Goal: Task Accomplishment & Management: Use online tool/utility

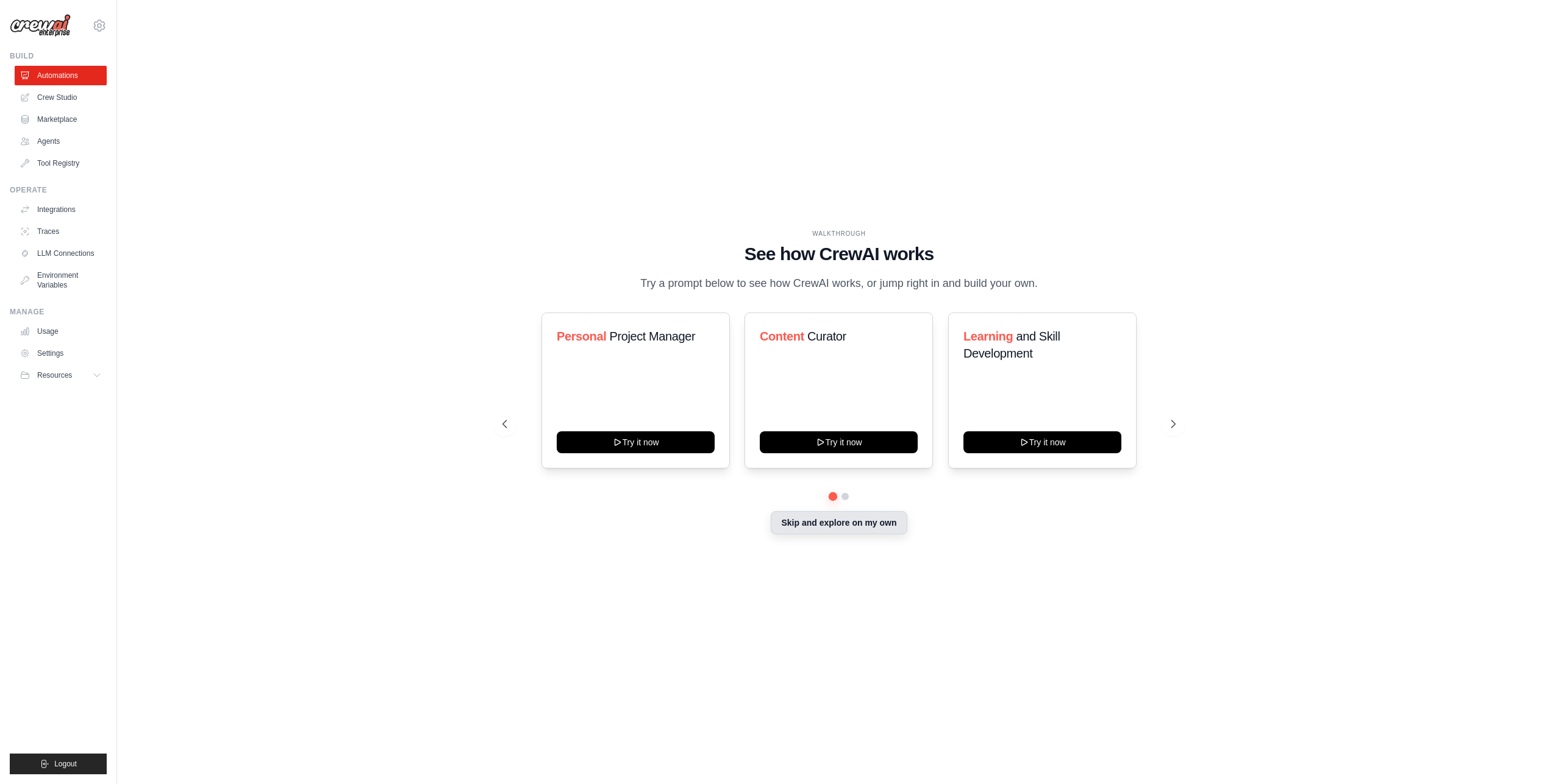
click at [848, 535] on button "Skip and explore on my own" at bounding box center [839, 523] width 136 height 23
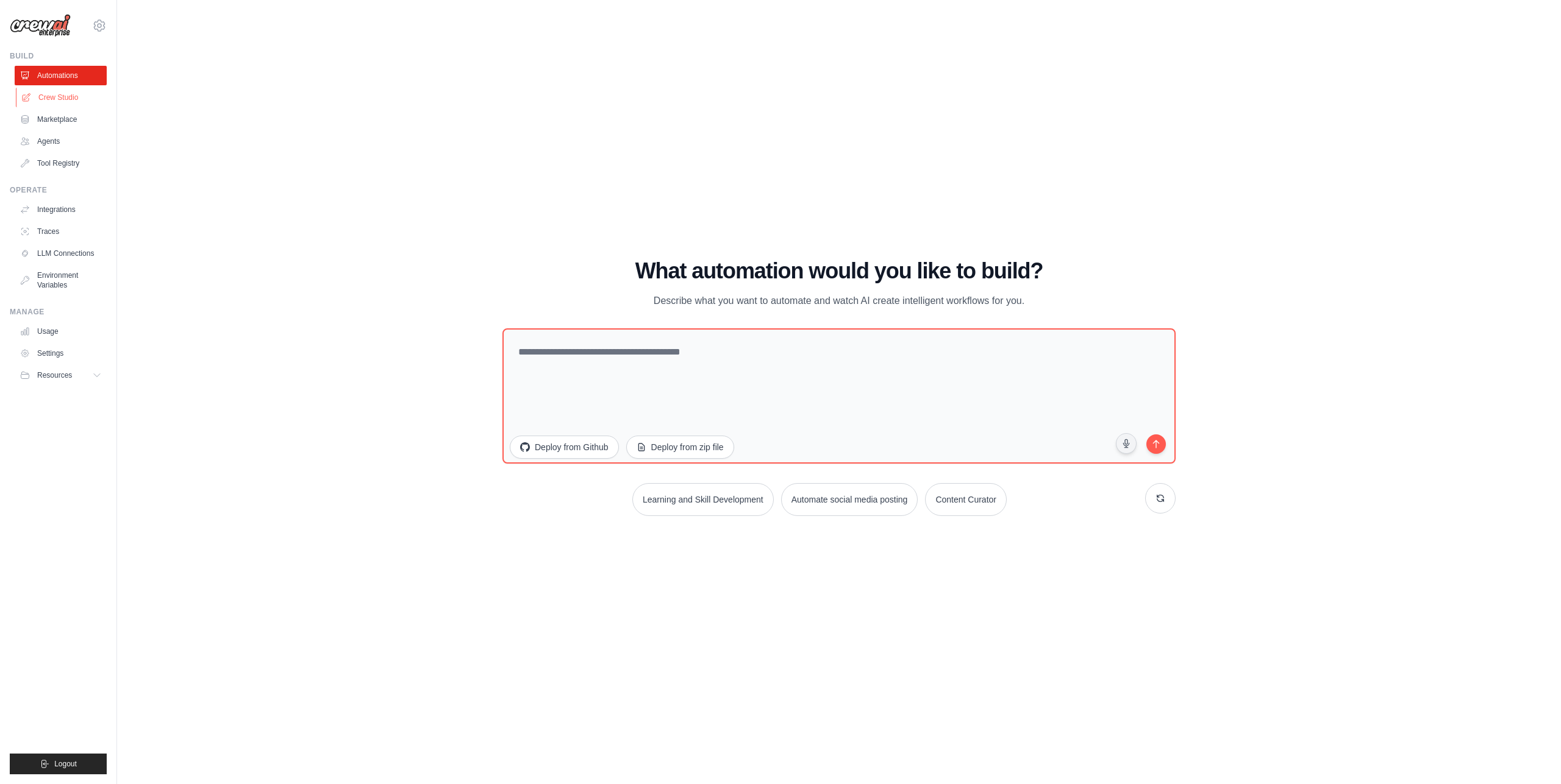
click at [78, 104] on link "Crew Studio" at bounding box center [62, 98] width 92 height 20
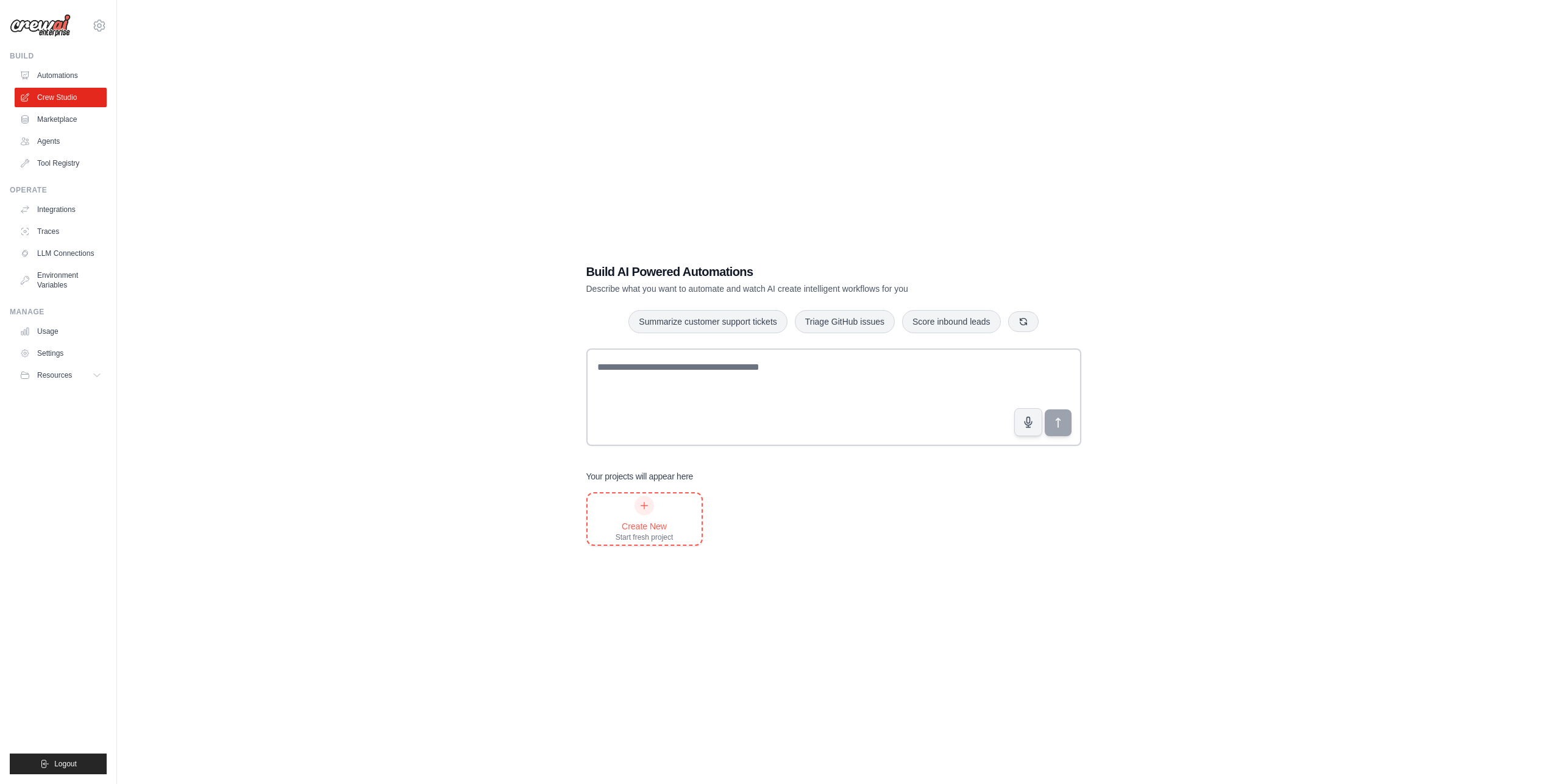
click at [644, 521] on div "Create New" at bounding box center [644, 526] width 58 height 12
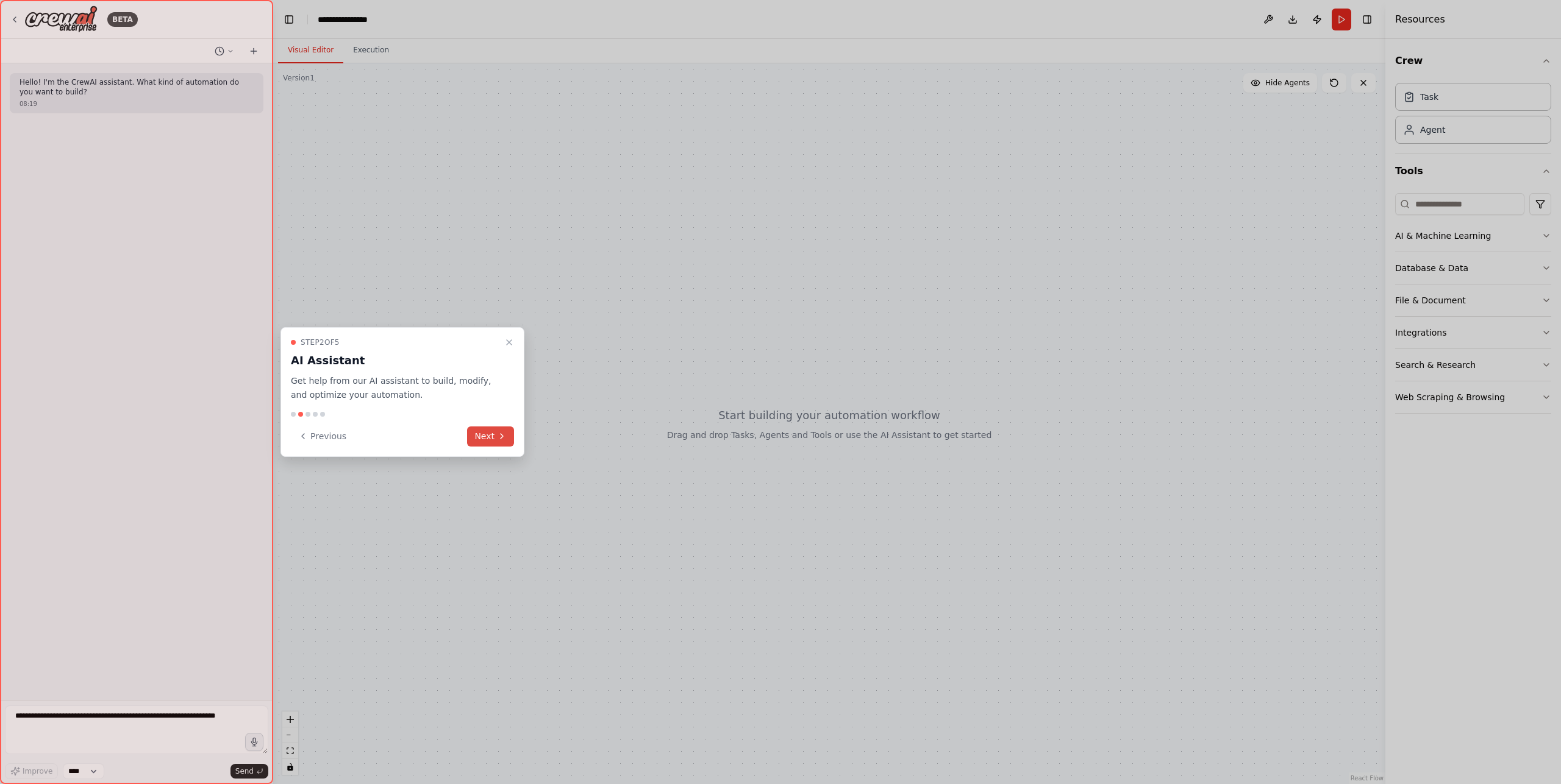
click at [493, 436] on button "Next" at bounding box center [491, 437] width 47 height 20
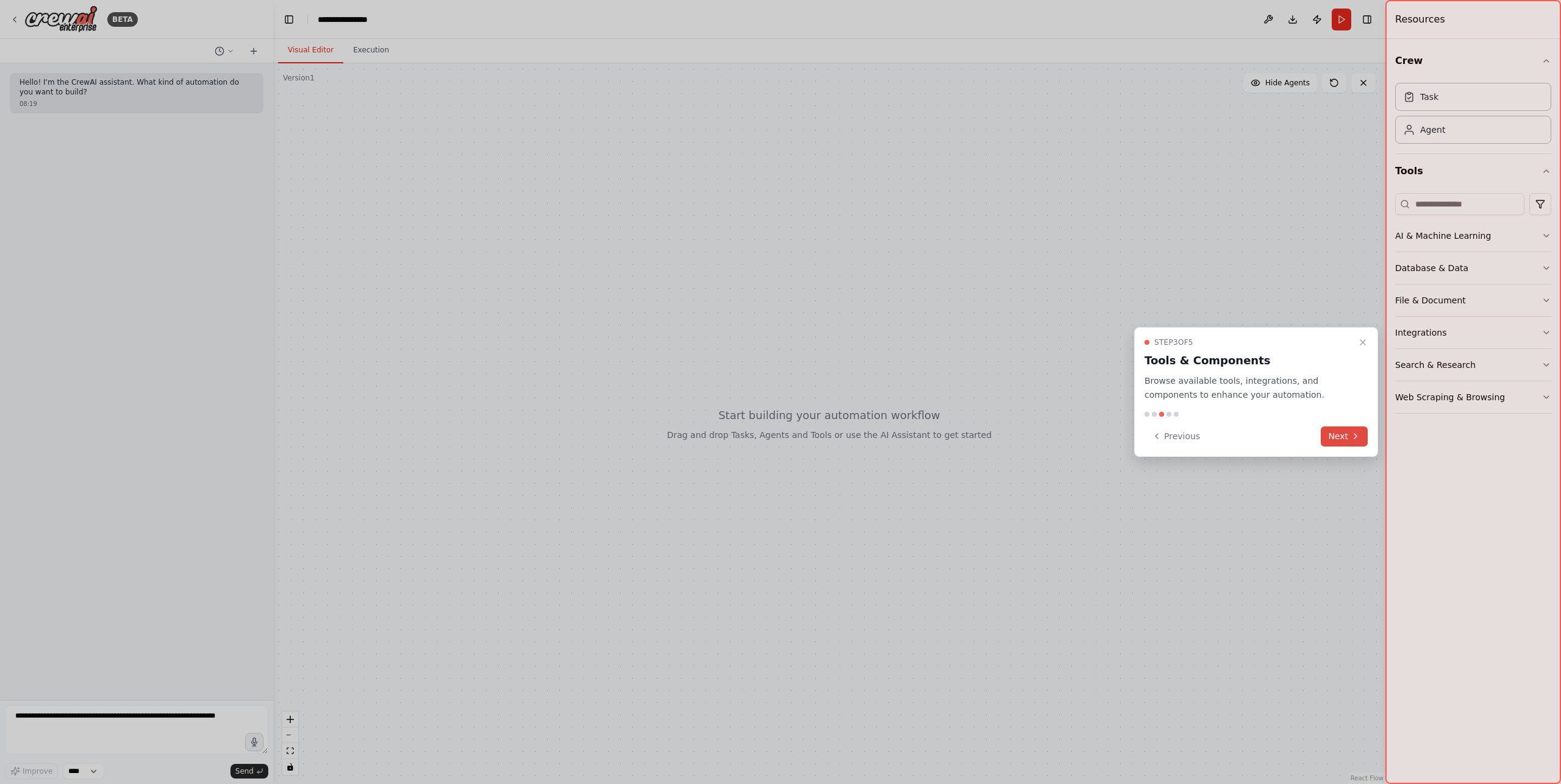
click at [1354, 433] on icon at bounding box center [1355, 437] width 9 height 9
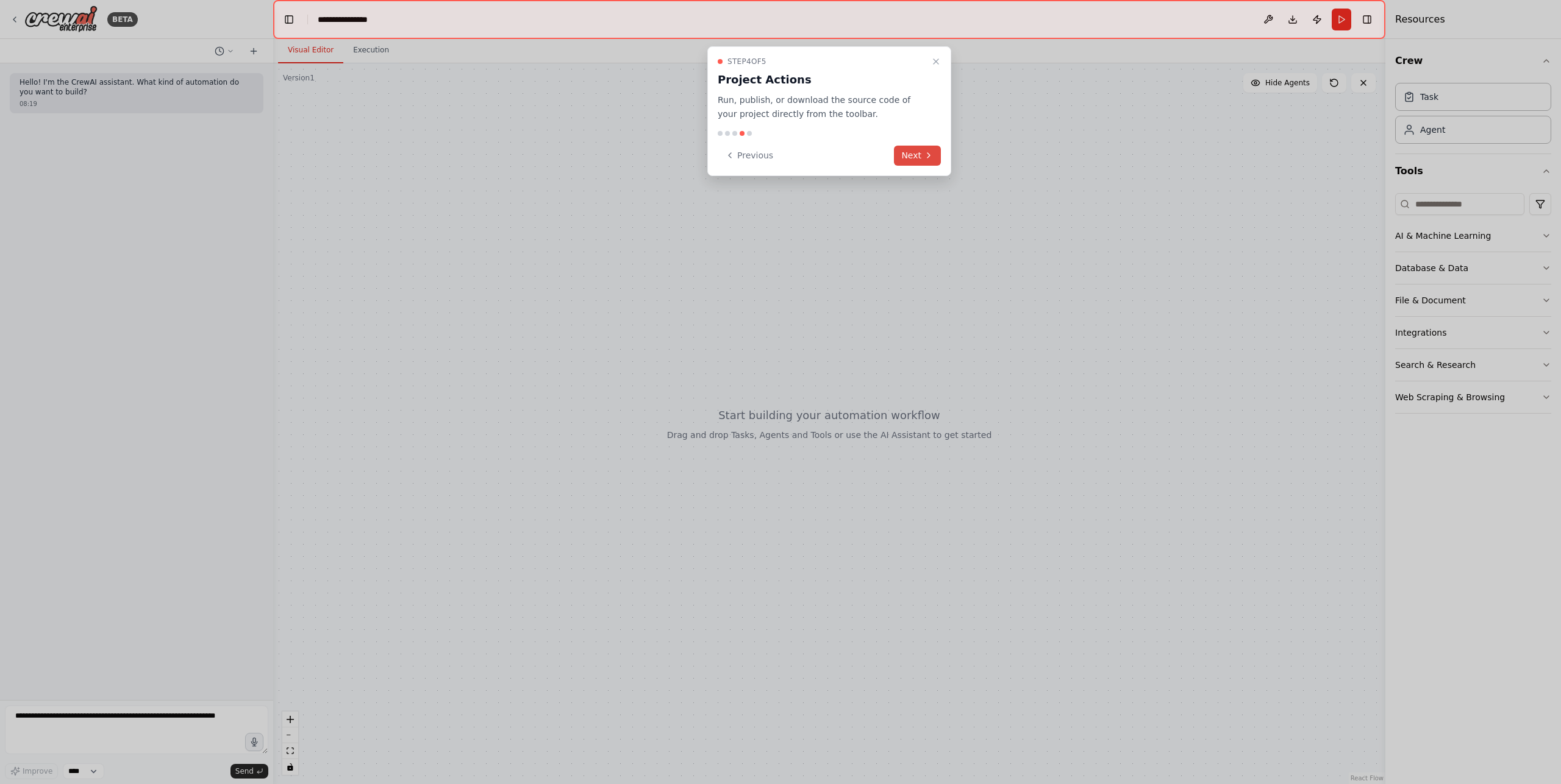
click at [921, 158] on button "Next" at bounding box center [918, 155] width 47 height 20
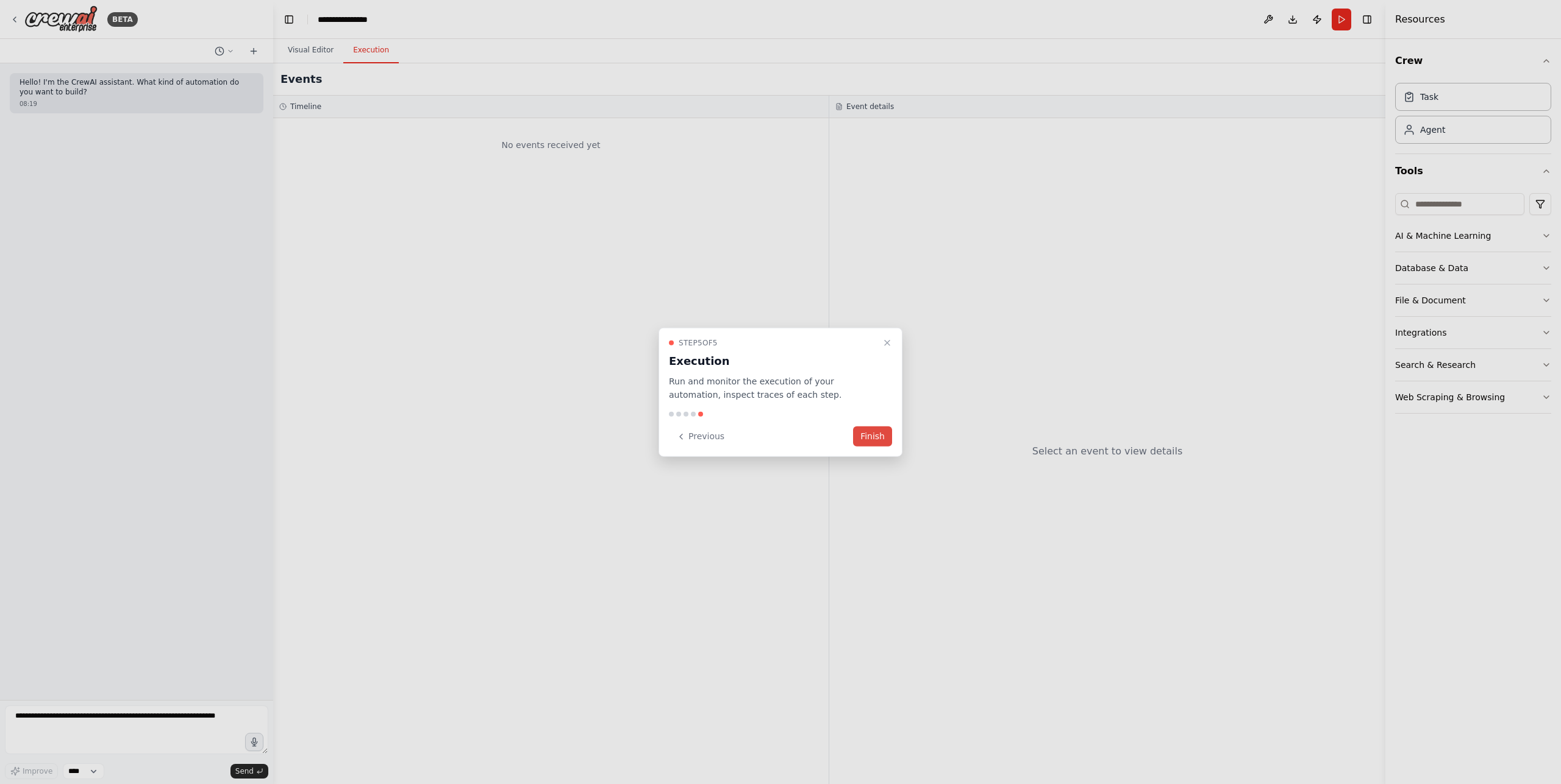
click at [869, 441] on button "Finish" at bounding box center [872, 437] width 39 height 20
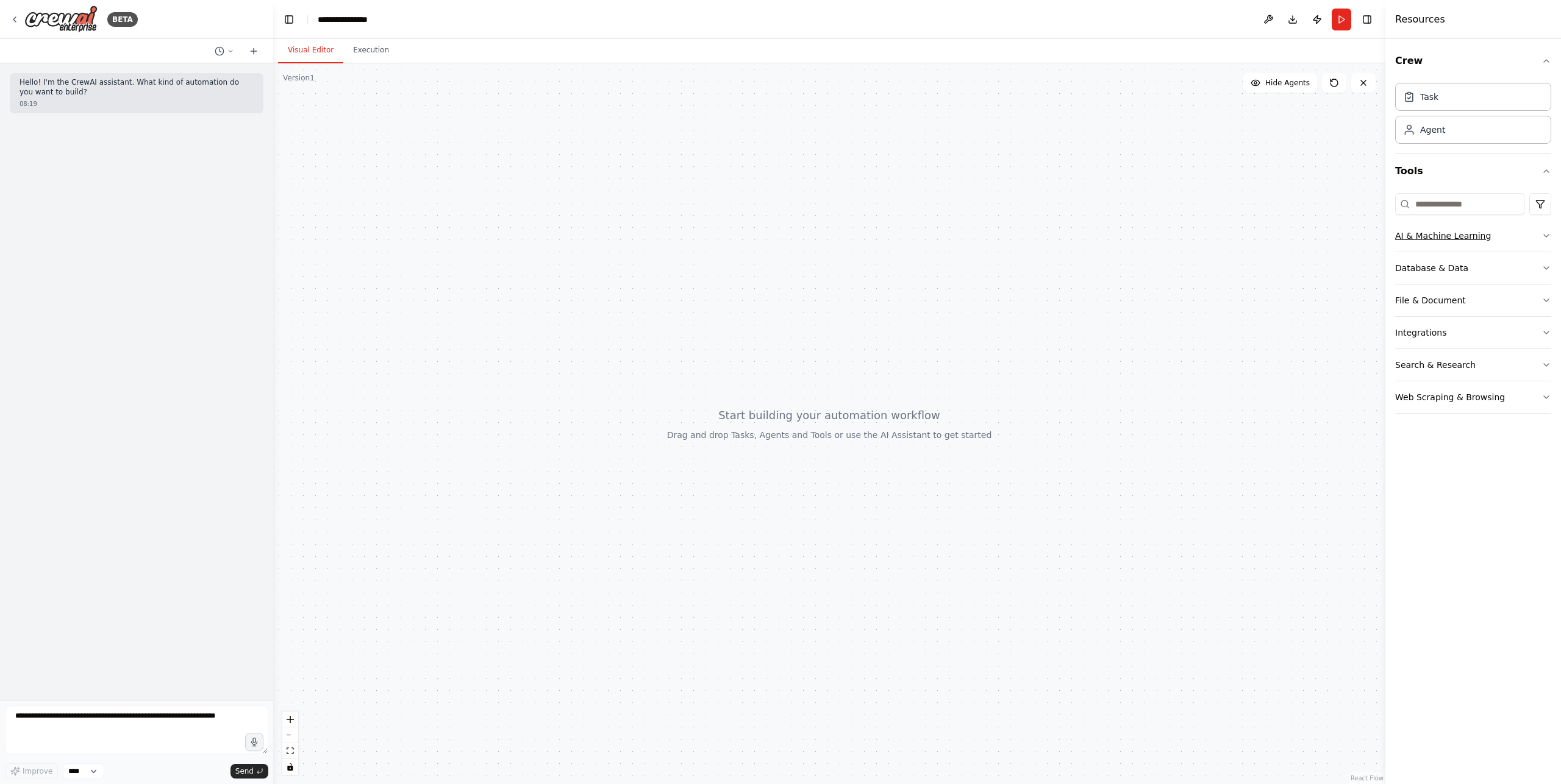
click at [1525, 237] on button "AI & Machine Learning" at bounding box center [1473, 235] width 156 height 31
click at [1534, 440] on button "Database & Data" at bounding box center [1473, 448] width 156 height 31
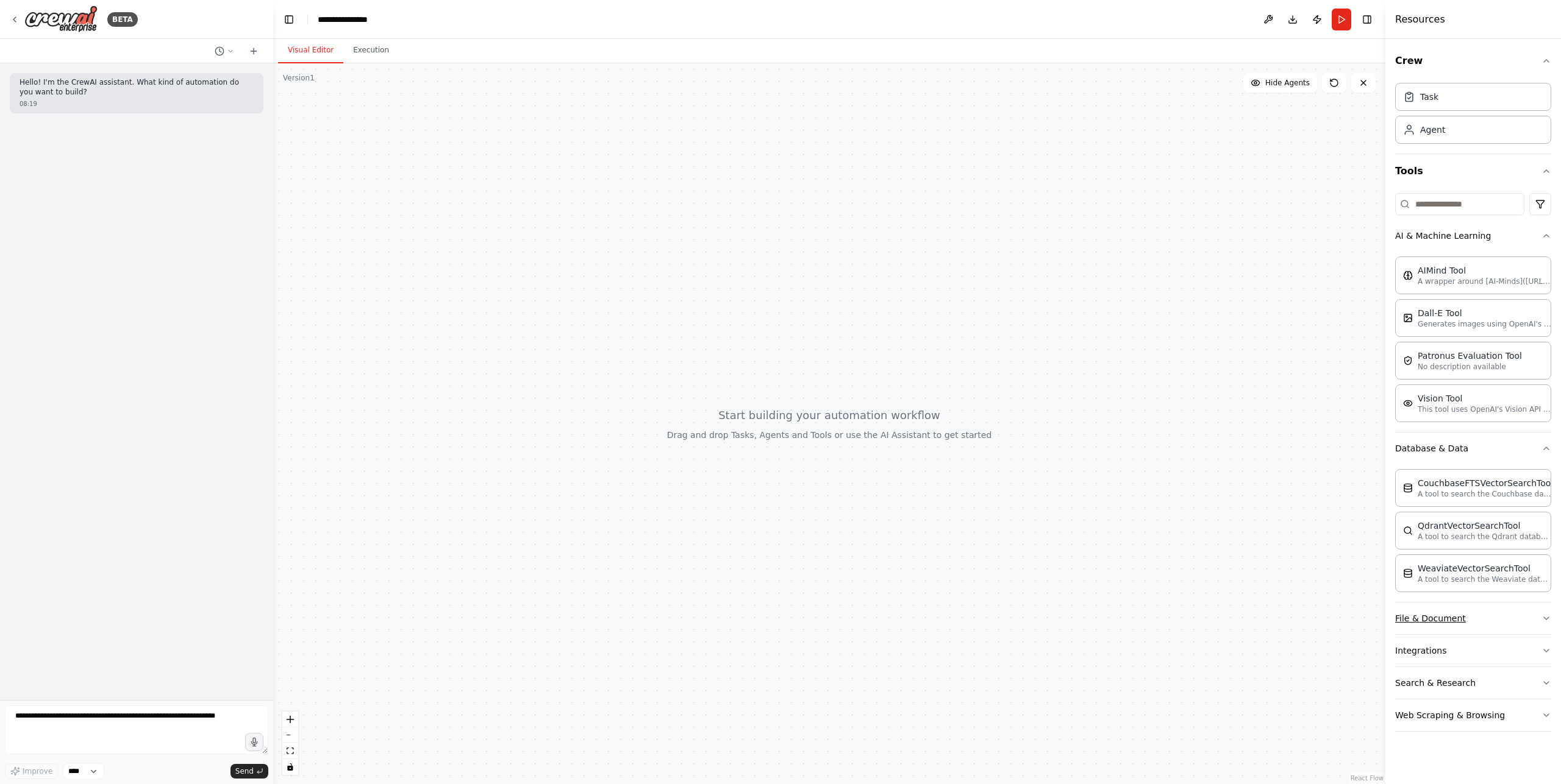
click at [1530, 628] on button "File & Document" at bounding box center [1473, 618] width 156 height 31
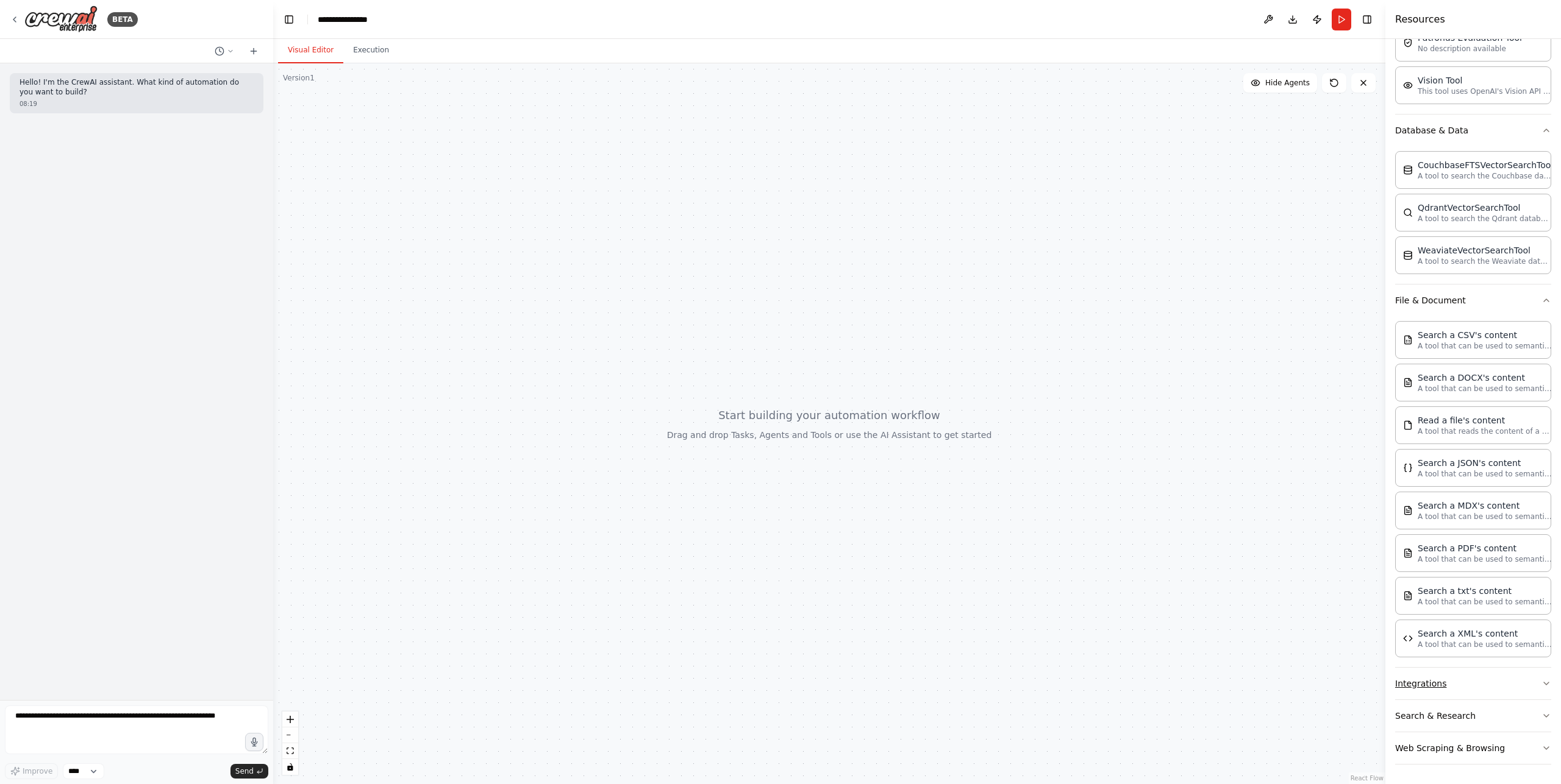
click at [1488, 686] on button "Integrations" at bounding box center [1473, 684] width 156 height 31
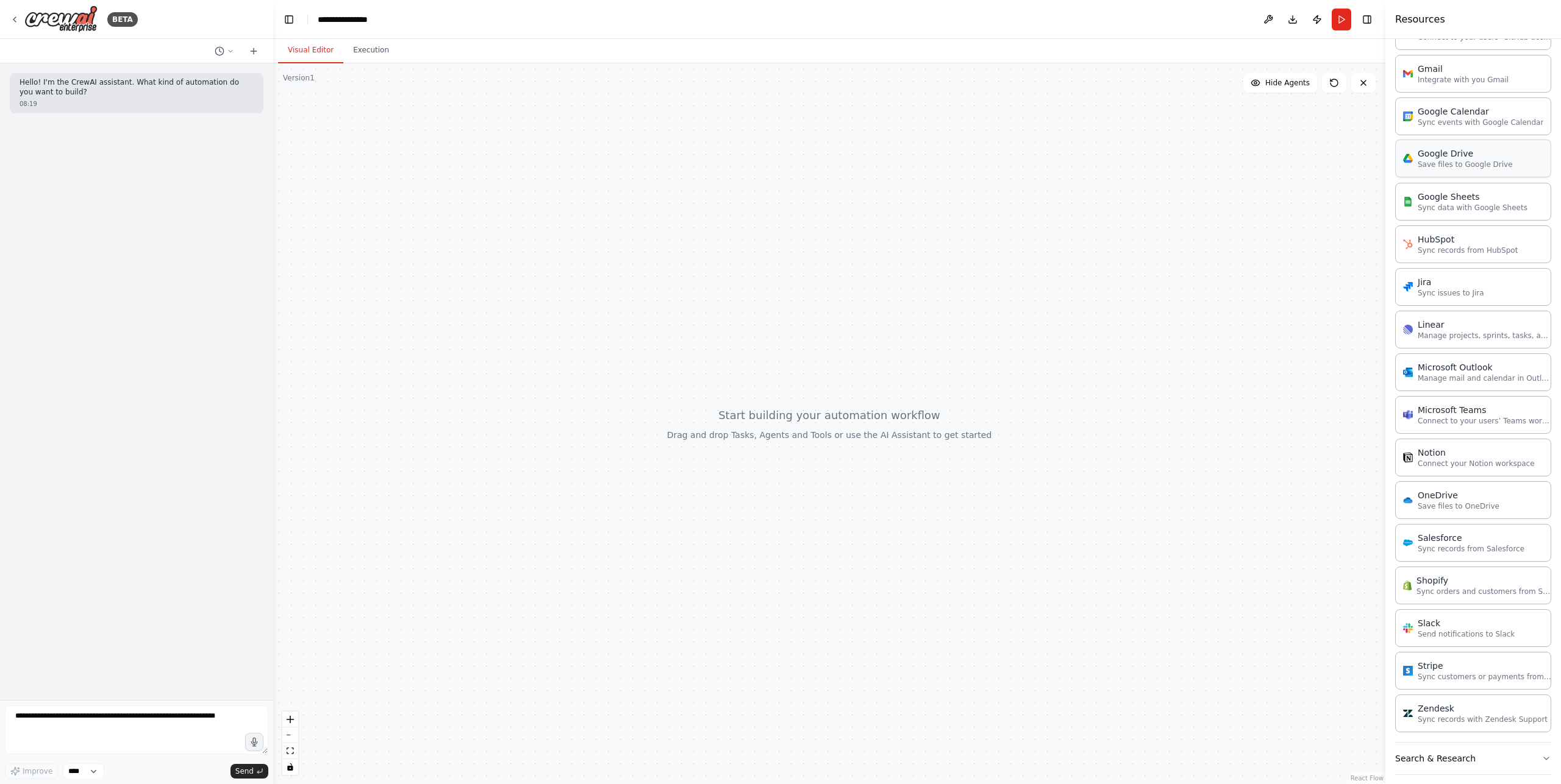
scroll to position [1224, 0]
click at [1504, 717] on button "Search & Research" at bounding box center [1473, 716] width 156 height 31
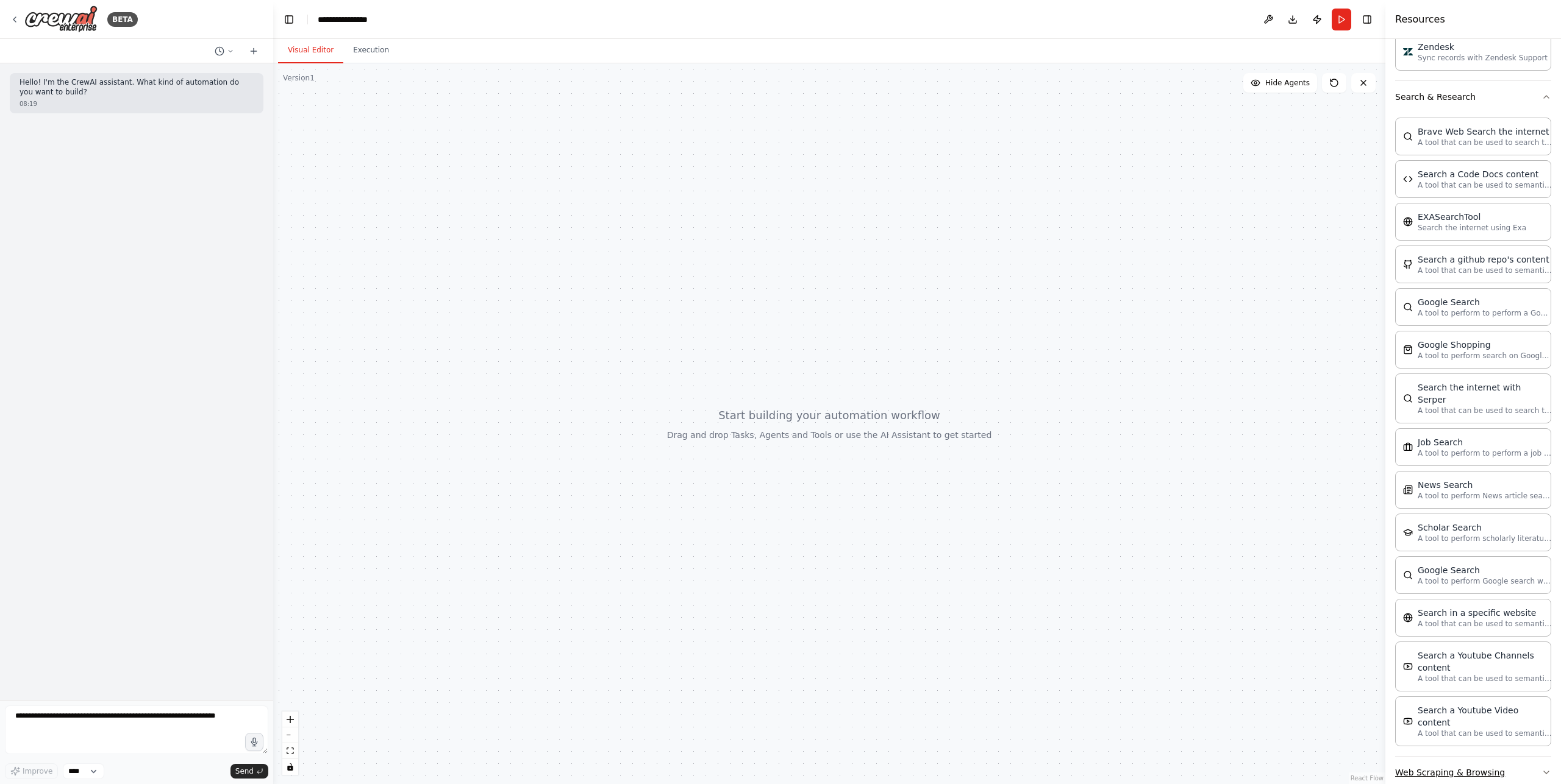
click at [1517, 757] on button "Web Scraping & Browsing" at bounding box center [1473, 773] width 156 height 31
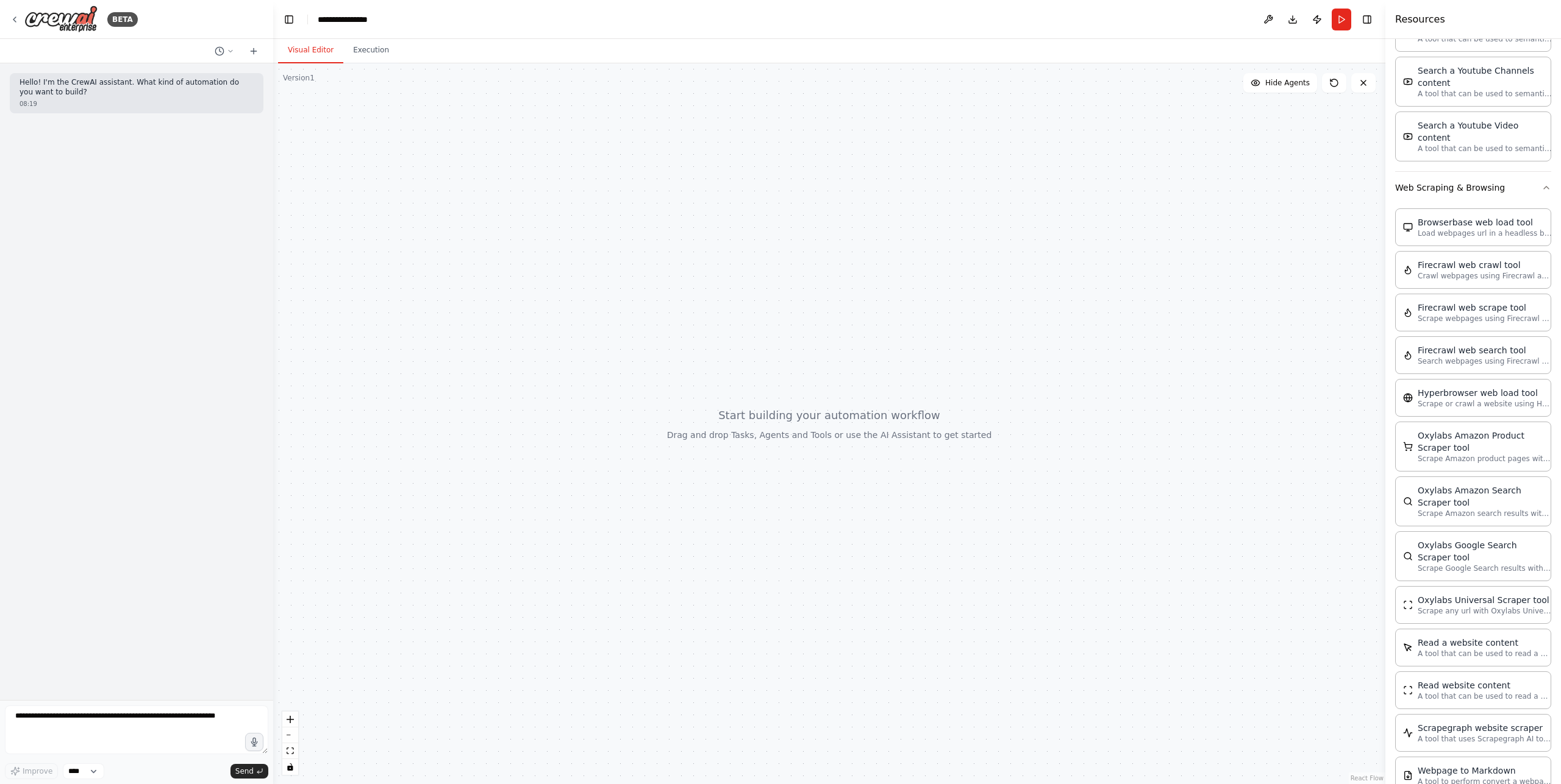
scroll to position [2529, 0]
